Goal: Learn about a topic: Learn about a topic

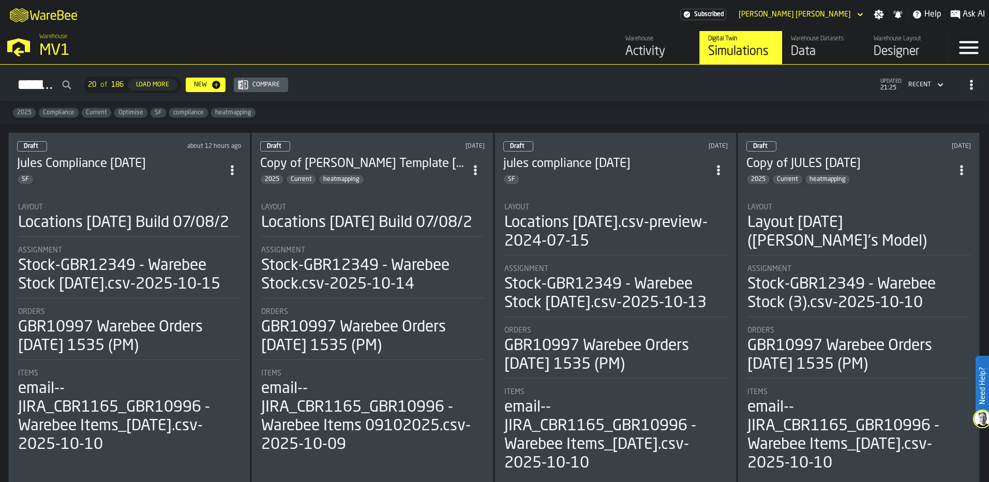
click at [162, 165] on h3 "Jules Compliance [DATE]" at bounding box center [120, 164] width 206 height 17
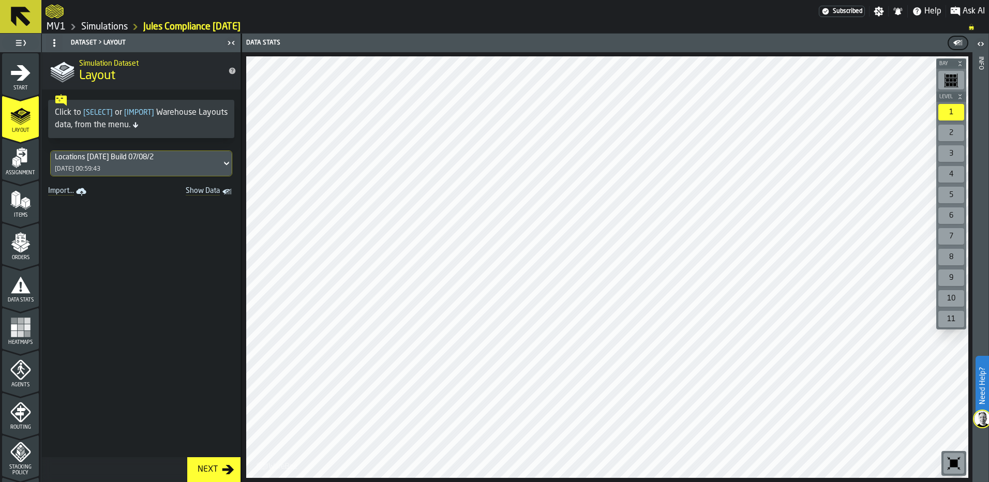
click at [31, 323] on div "Heatmaps" at bounding box center [20, 331] width 37 height 28
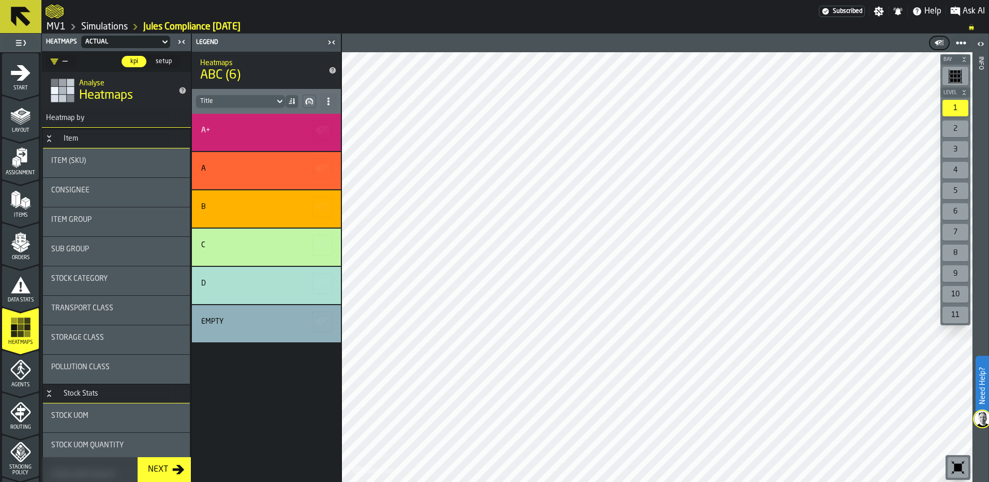
click at [255, 130] on div "A+" at bounding box center [264, 130] width 127 height 8
click at [326, 170] on icon "button-" at bounding box center [322, 168] width 17 height 17
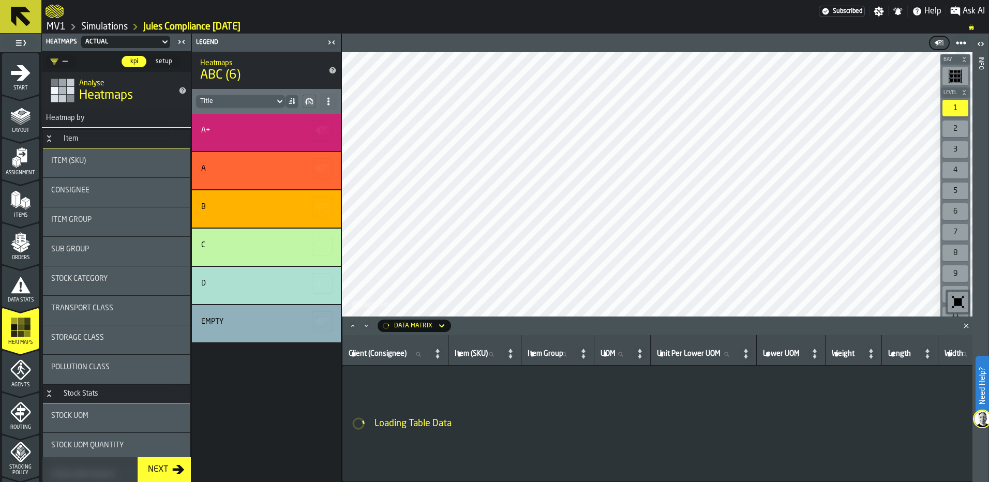
click at [327, 208] on rect "button-" at bounding box center [328, 207] width 3 height 1
click at [324, 248] on icon "button-" at bounding box center [322, 245] width 17 height 17
click at [323, 283] on icon "button-" at bounding box center [323, 282] width 3 height 3
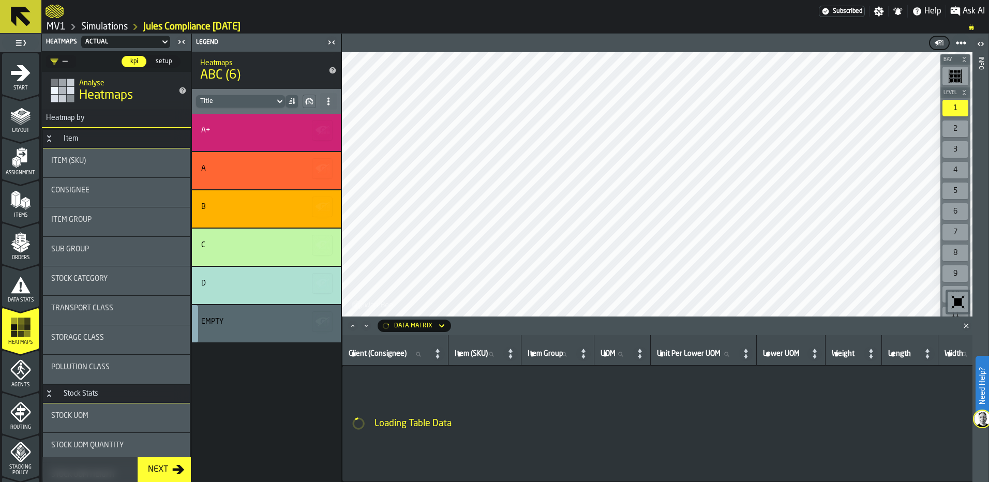
click at [322, 321] on icon "button-" at bounding box center [323, 321] width 3 height 3
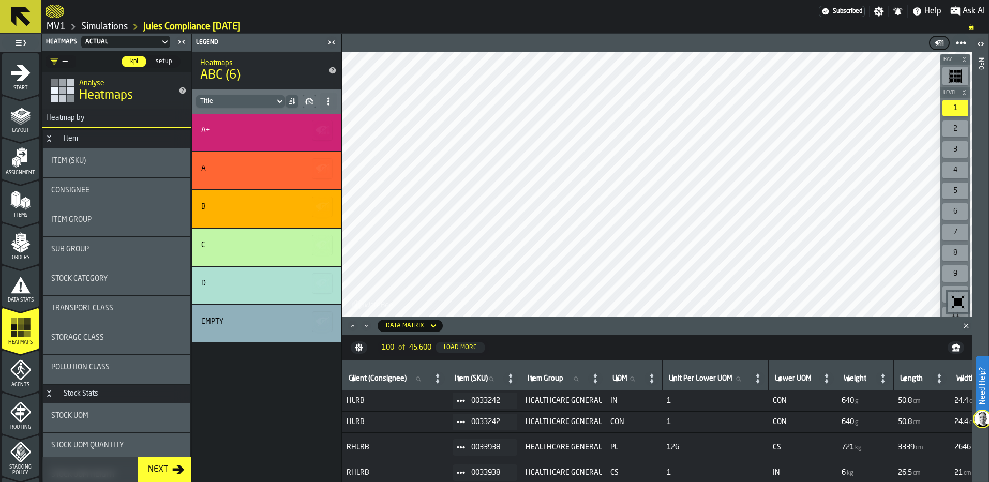
click at [236, 136] on div "A+" at bounding box center [264, 132] width 127 height 12
click at [320, 128] on icon "button-" at bounding box center [321, 129] width 12 height 7
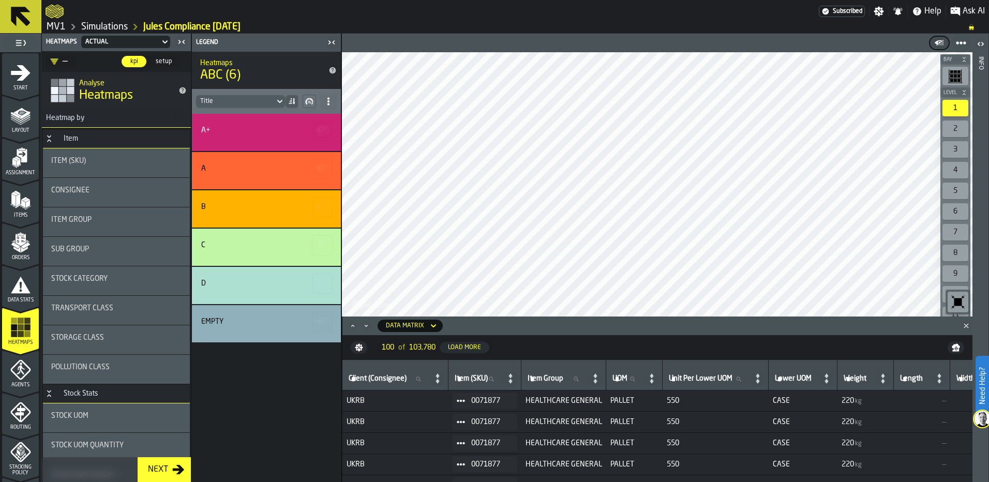
click at [573, 318] on div "Bay Level 1 2 3 4 5 6 7 8 9 10 11 M A K I N G W A R E H O U S E S M O R E EF F …" at bounding box center [656, 258] width 631 height 448
click at [325, 171] on rect "button-" at bounding box center [324, 170] width 3 height 1
click at [320, 241] on icon "button-" at bounding box center [322, 245] width 17 height 17
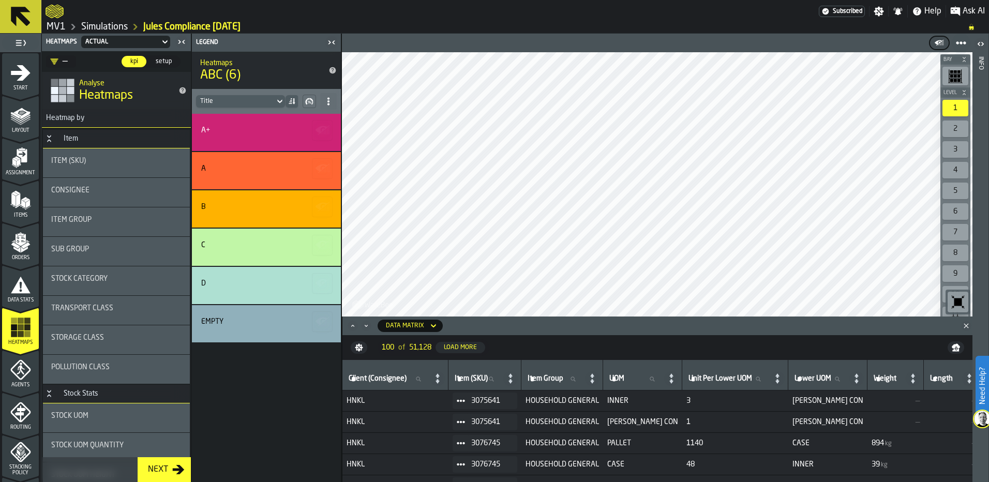
drag, startPoint x: 287, startPoint y: 133, endPoint x: 272, endPoint y: 138, distance: 15.7
click at [272, 138] on div "A+" at bounding box center [264, 132] width 127 height 12
click at [232, 132] on div "A+" at bounding box center [264, 130] width 127 height 8
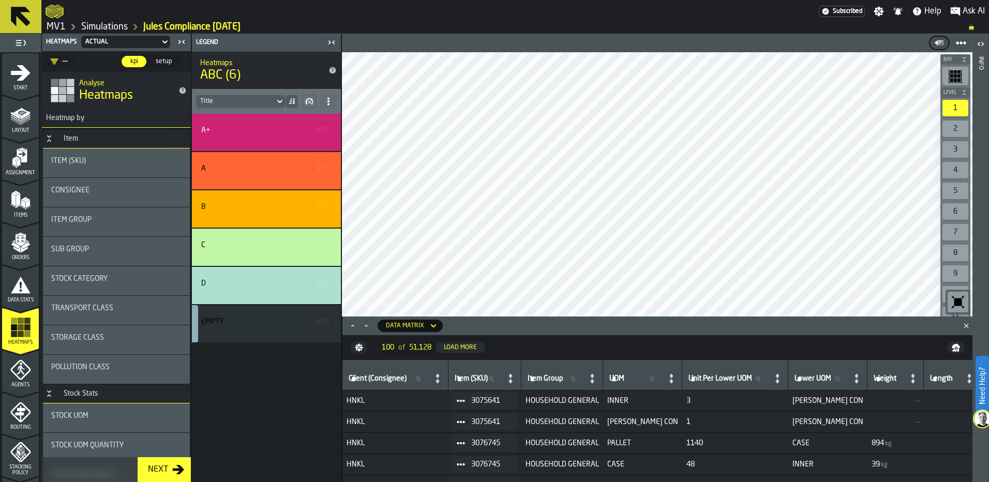
click at [290, 103] on icon at bounding box center [292, 101] width 8 height 8
click at [952, 126] on div "2" at bounding box center [955, 129] width 26 height 17
